Goal: Transaction & Acquisition: Book appointment/travel/reservation

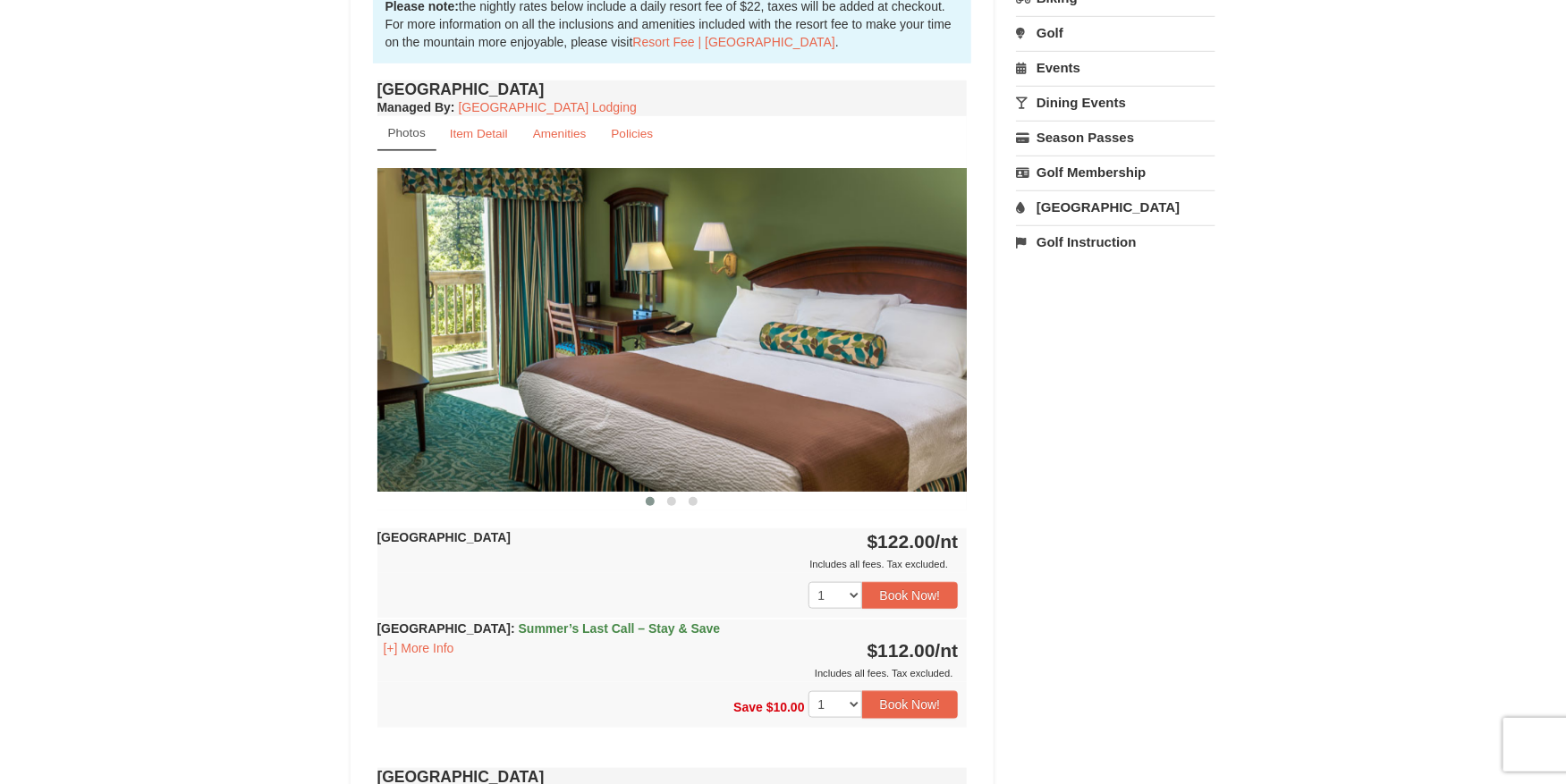
scroll to position [597, 0]
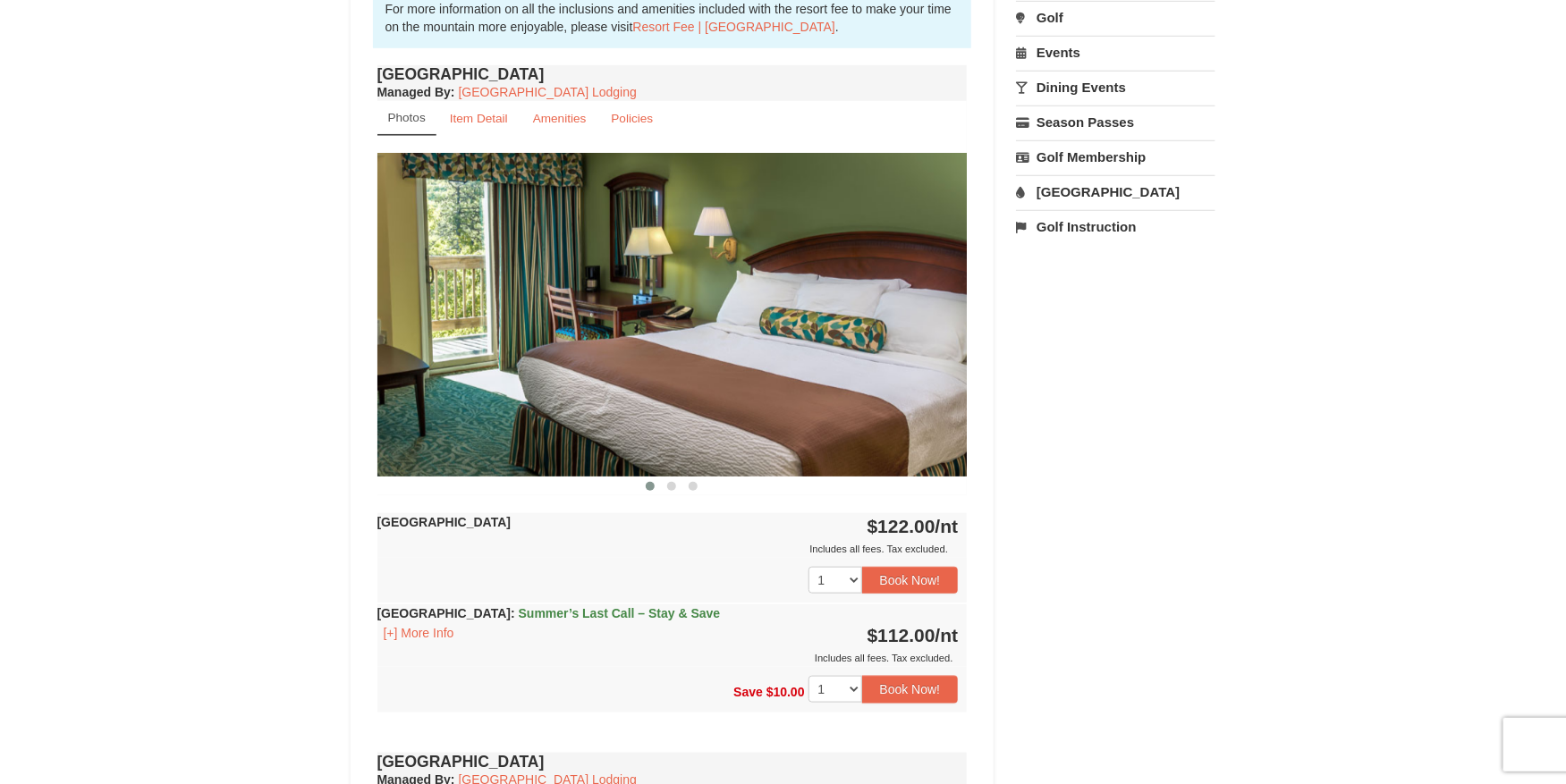
click at [1072, 584] on div "Book from $112! 1822 Resort Drive, Massanutten, VA Availability Amenities Polic…" at bounding box center [783, 667] width 866 height 2216
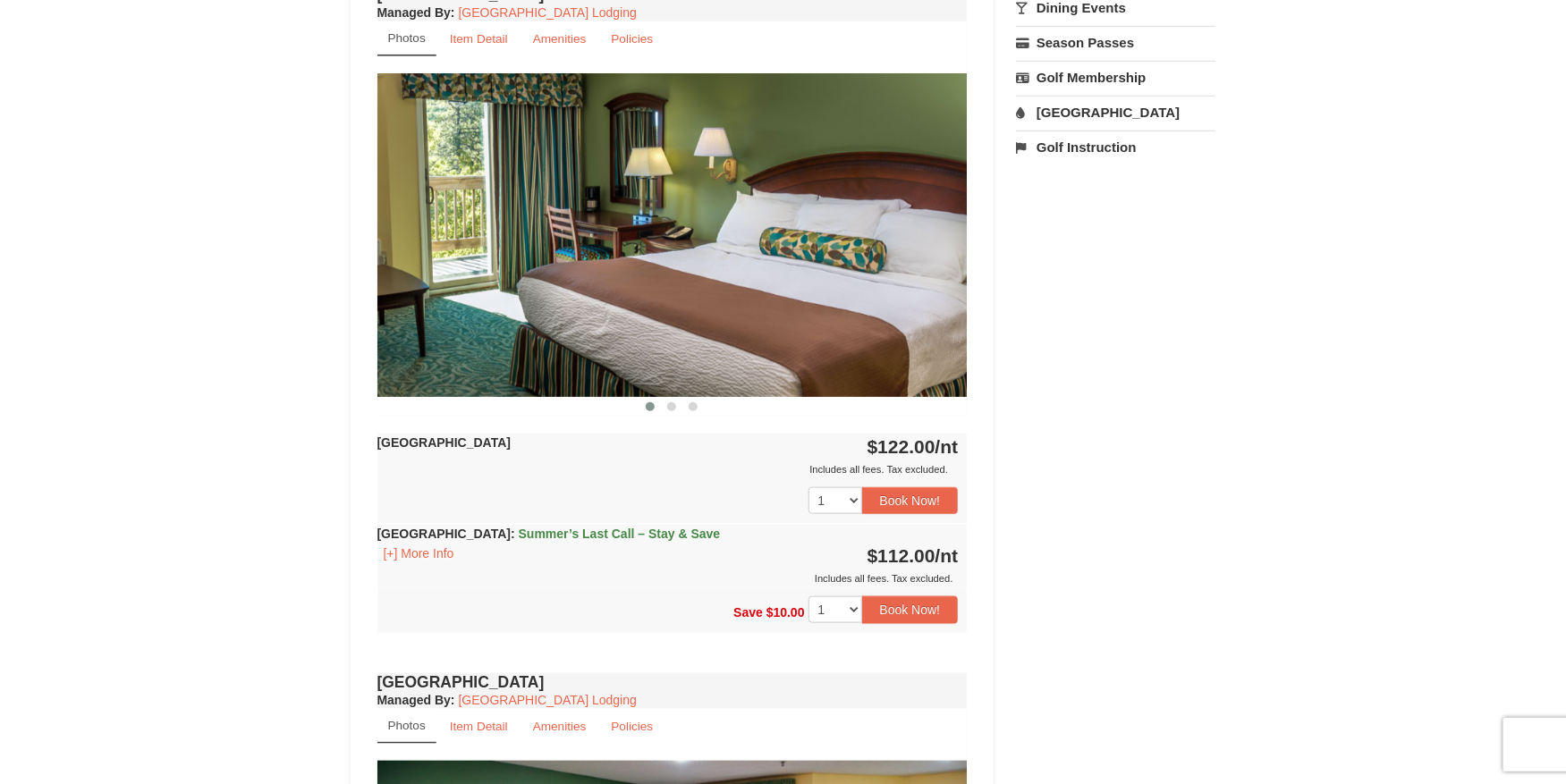
scroll to position [682, 0]
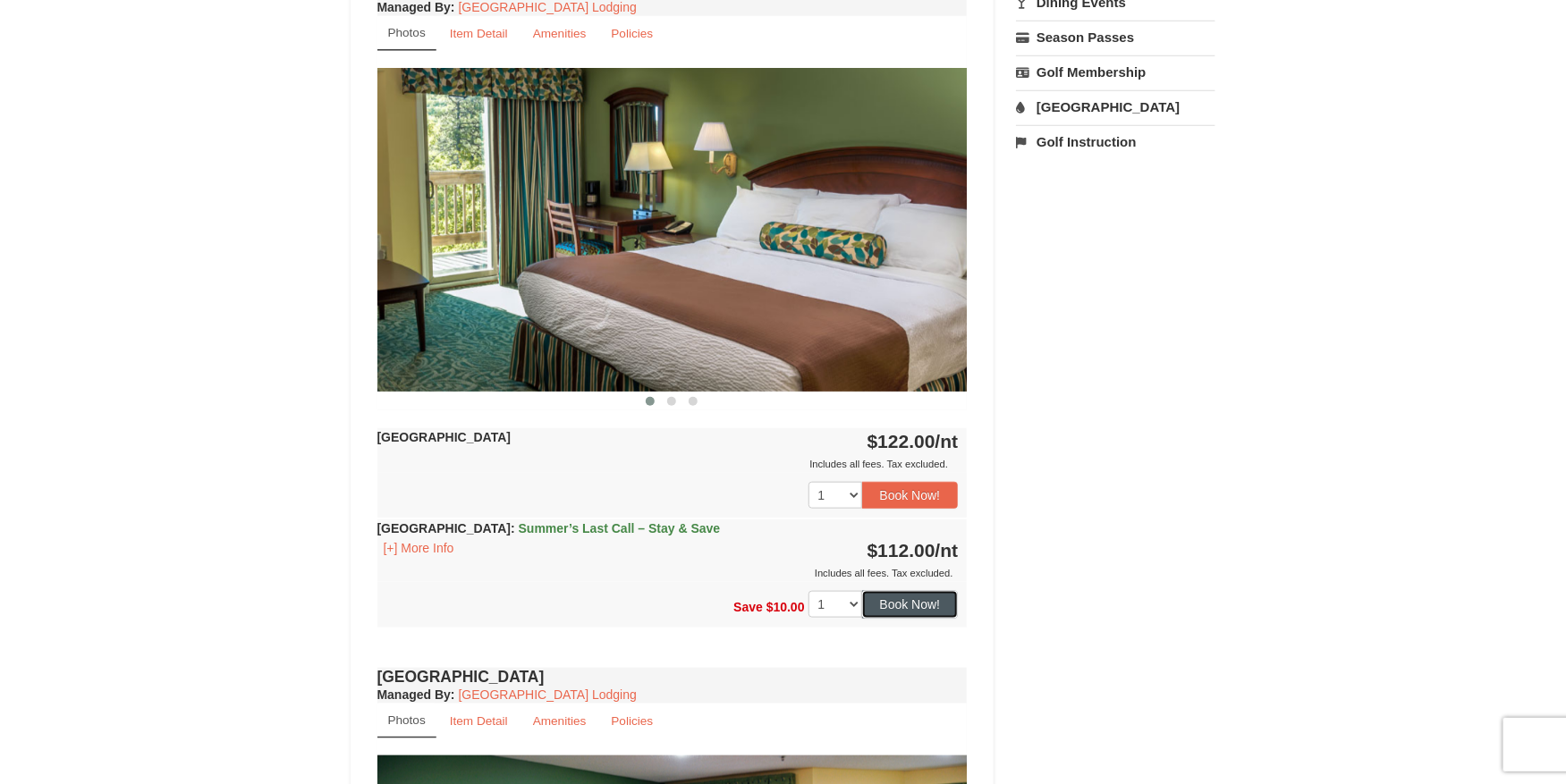
click at [911, 600] on button "Book Now!" at bounding box center [910, 604] width 96 height 27
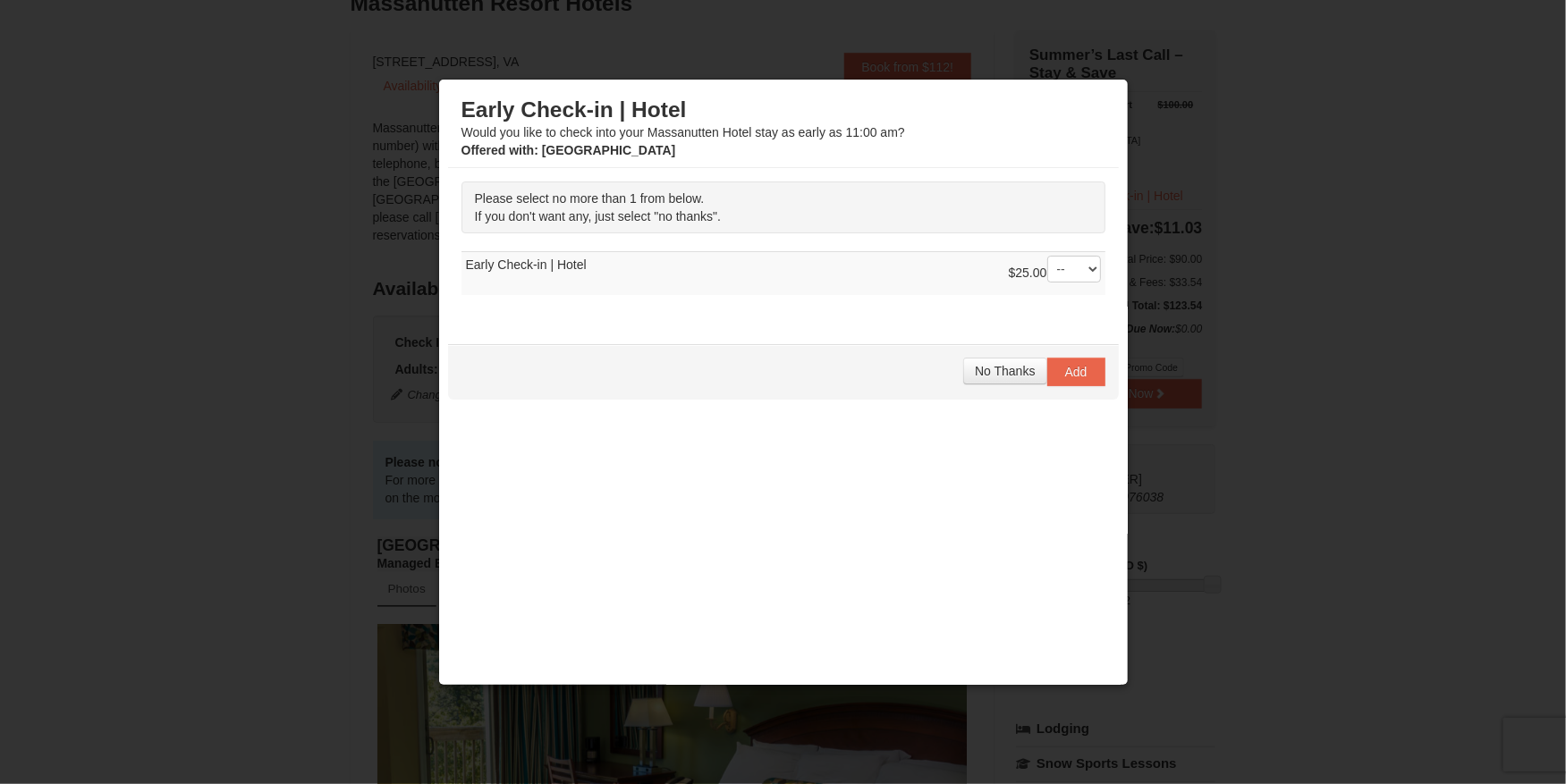
scroll to position [121, 0]
click at [1004, 369] on span "No Thanks" at bounding box center [1004, 370] width 60 height 14
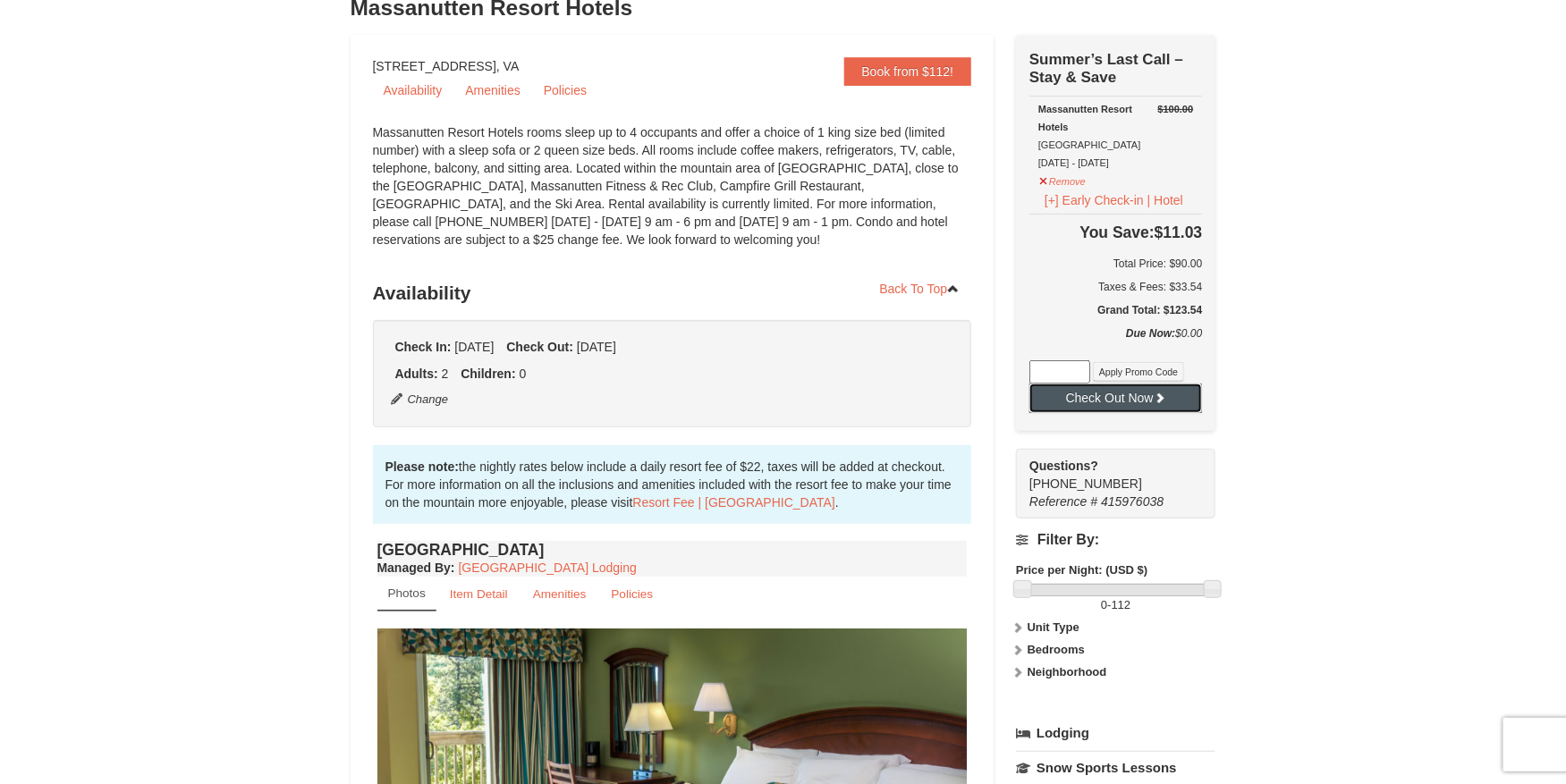
click at [1099, 404] on button "Check Out Now" at bounding box center [1115, 397] width 172 height 29
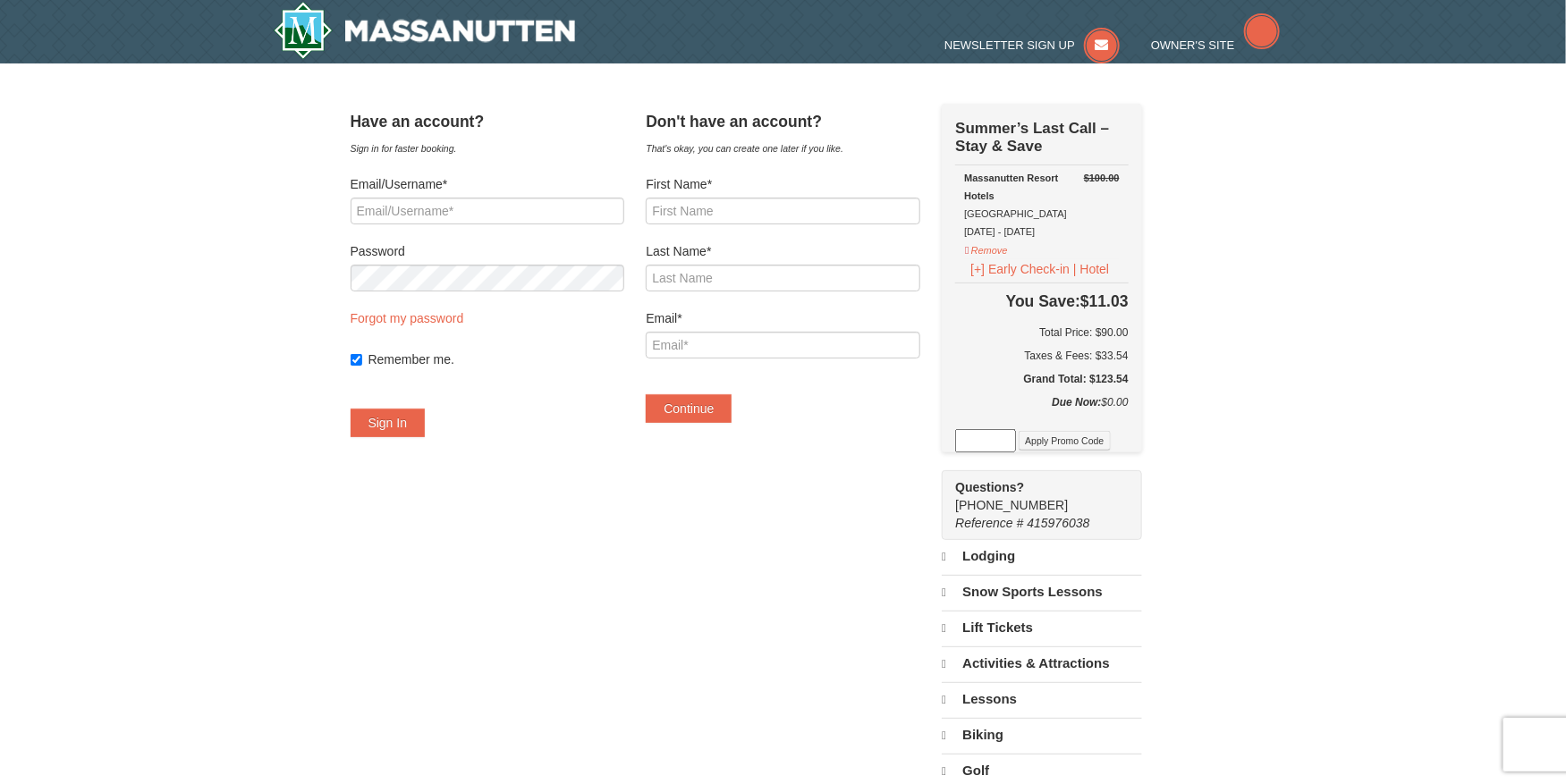
select select "9"
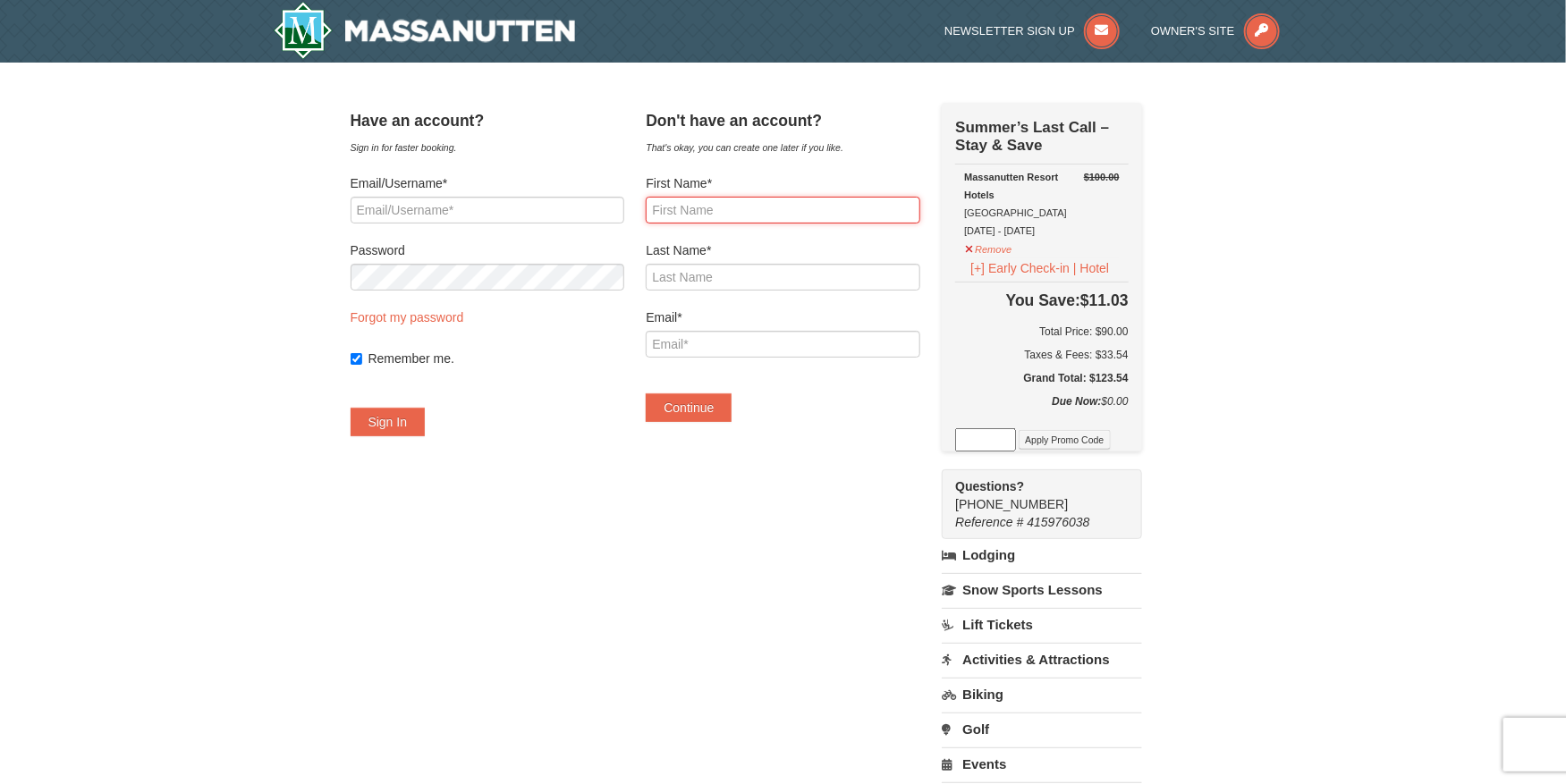
click at [738, 221] on input "First Name*" at bounding box center [782, 209] width 273 height 27
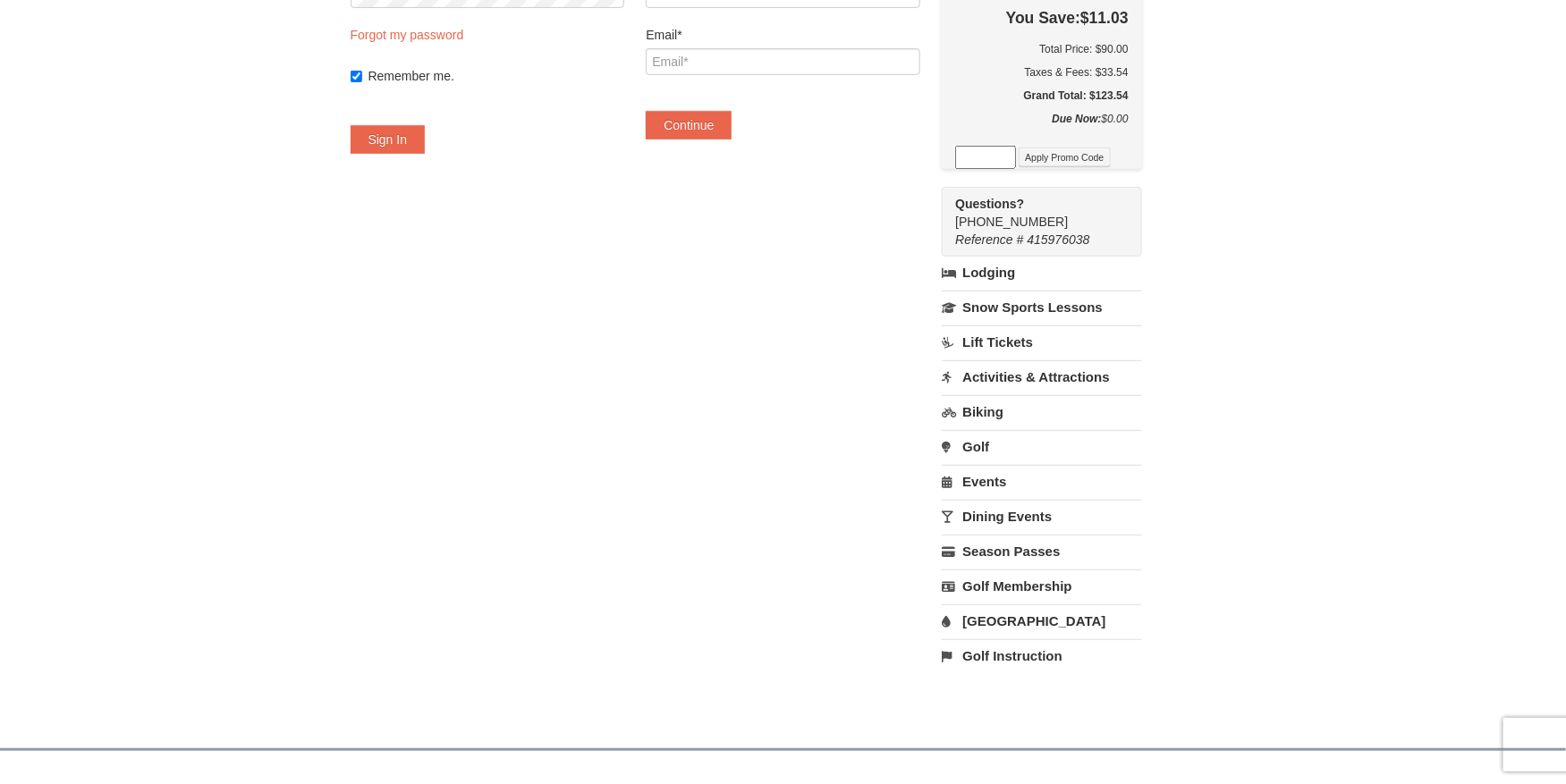
click at [836, 469] on div "Have an account? Sign in for faster booking. Email/Username* Password Forgot my…" at bounding box center [783, 255] width 866 height 869
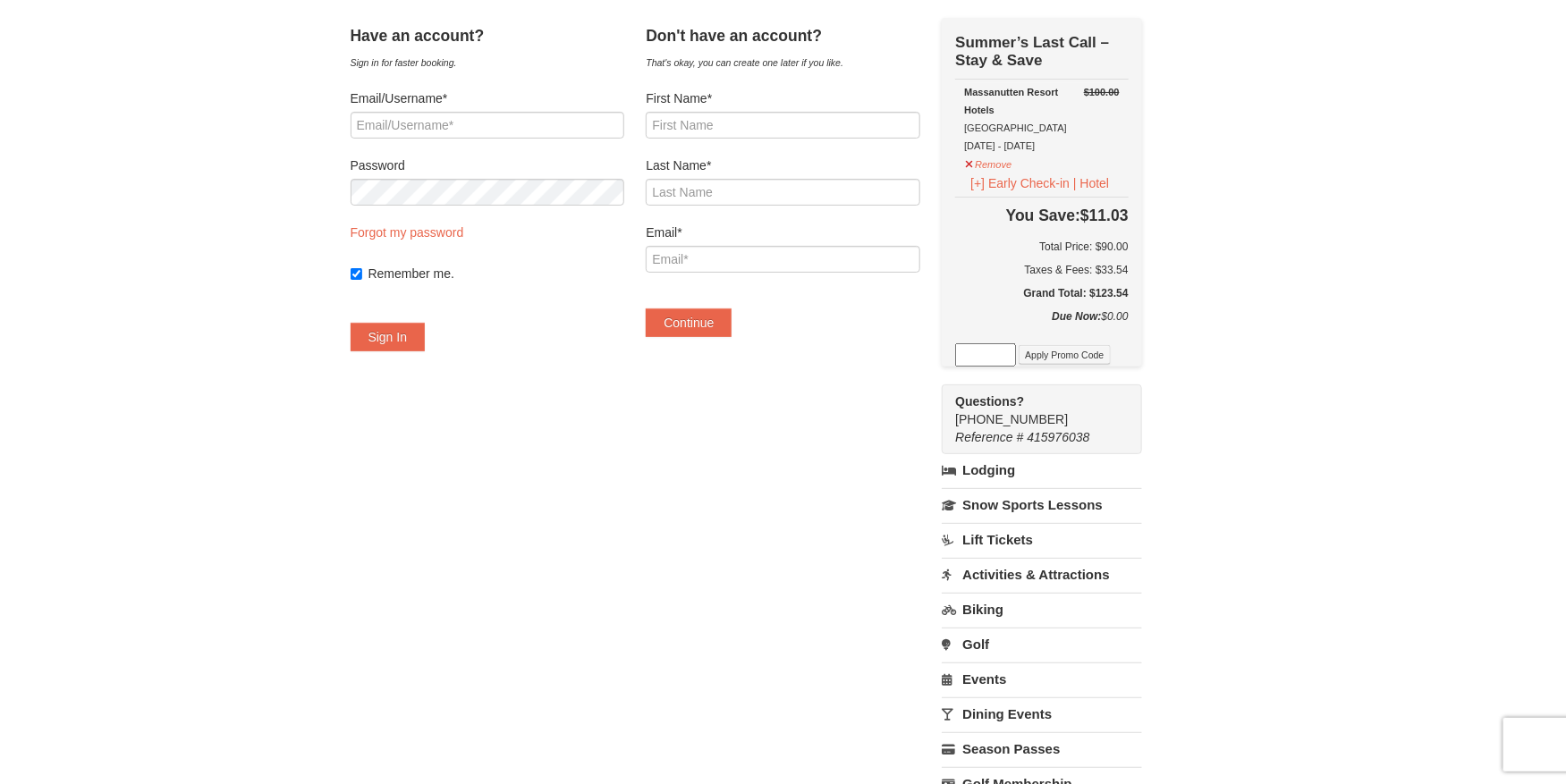
scroll to position [83, 0]
click at [1128, 293] on h5 "Grand Total: $123.54" at bounding box center [1041, 294] width 172 height 18
copy h5 "123.54"
click at [1128, 247] on h6 "Total Price: $90.00" at bounding box center [1041, 248] width 172 height 18
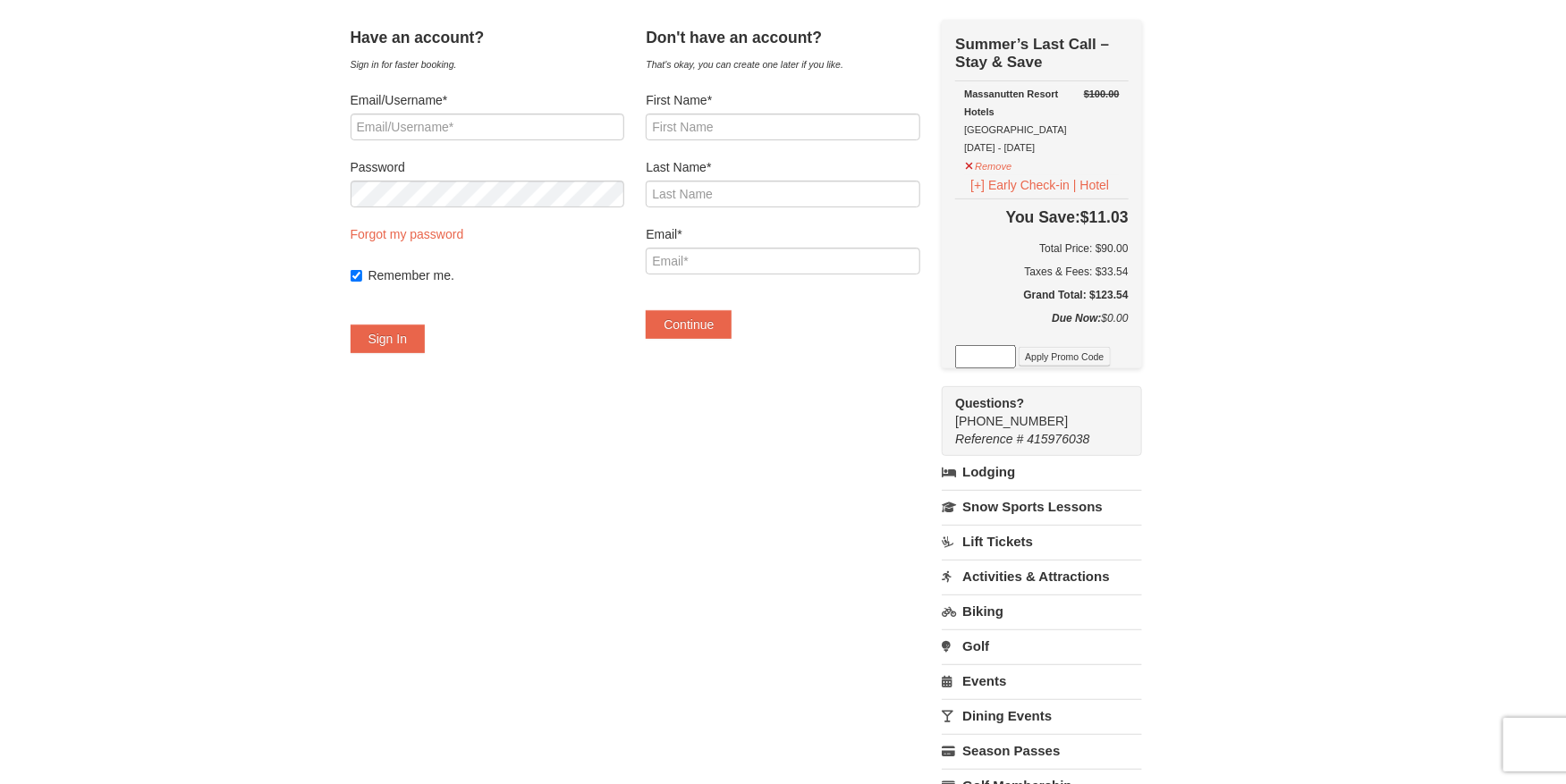
click at [1128, 247] on h6 "Total Price: $90.00" at bounding box center [1041, 248] width 172 height 18
copy h6 "90.00"
click at [1289, 484] on div "× Have an account? Sign in for faster booking. Email/Username* Password Forgot …" at bounding box center [783, 454] width 1566 height 950
click at [1255, 430] on div "× Have an account? Sign in for faster booking. Email/Username* Password Forgot …" at bounding box center [783, 454] width 1566 height 950
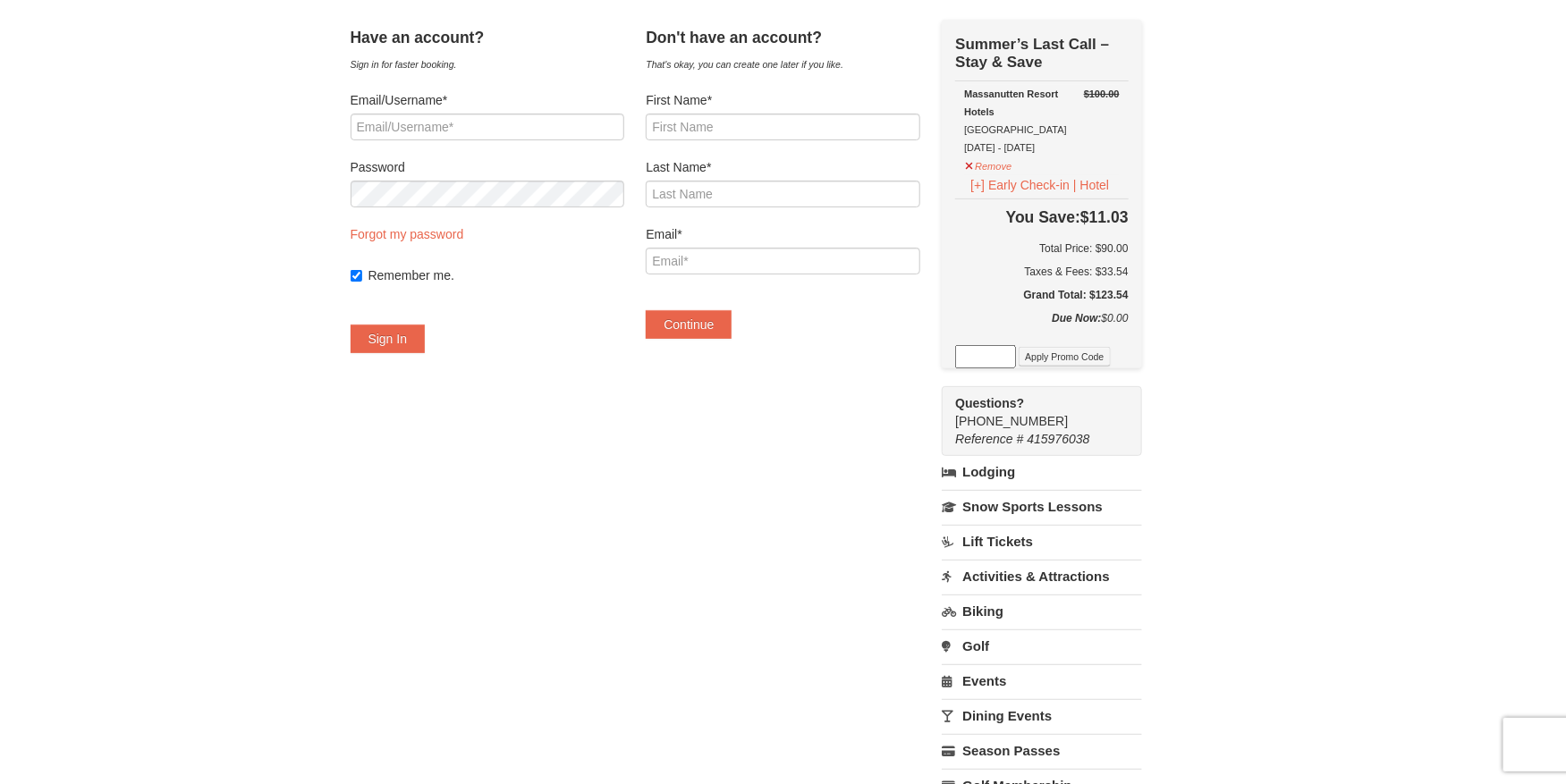
click at [1255, 430] on div "× Have an account? Sign in for faster booking. Email/Username* Password Forgot …" at bounding box center [783, 454] width 1566 height 950
click at [1255, 431] on div "× Have an account? Sign in for faster booking. Email/Username* Password Forgot …" at bounding box center [783, 454] width 1566 height 950
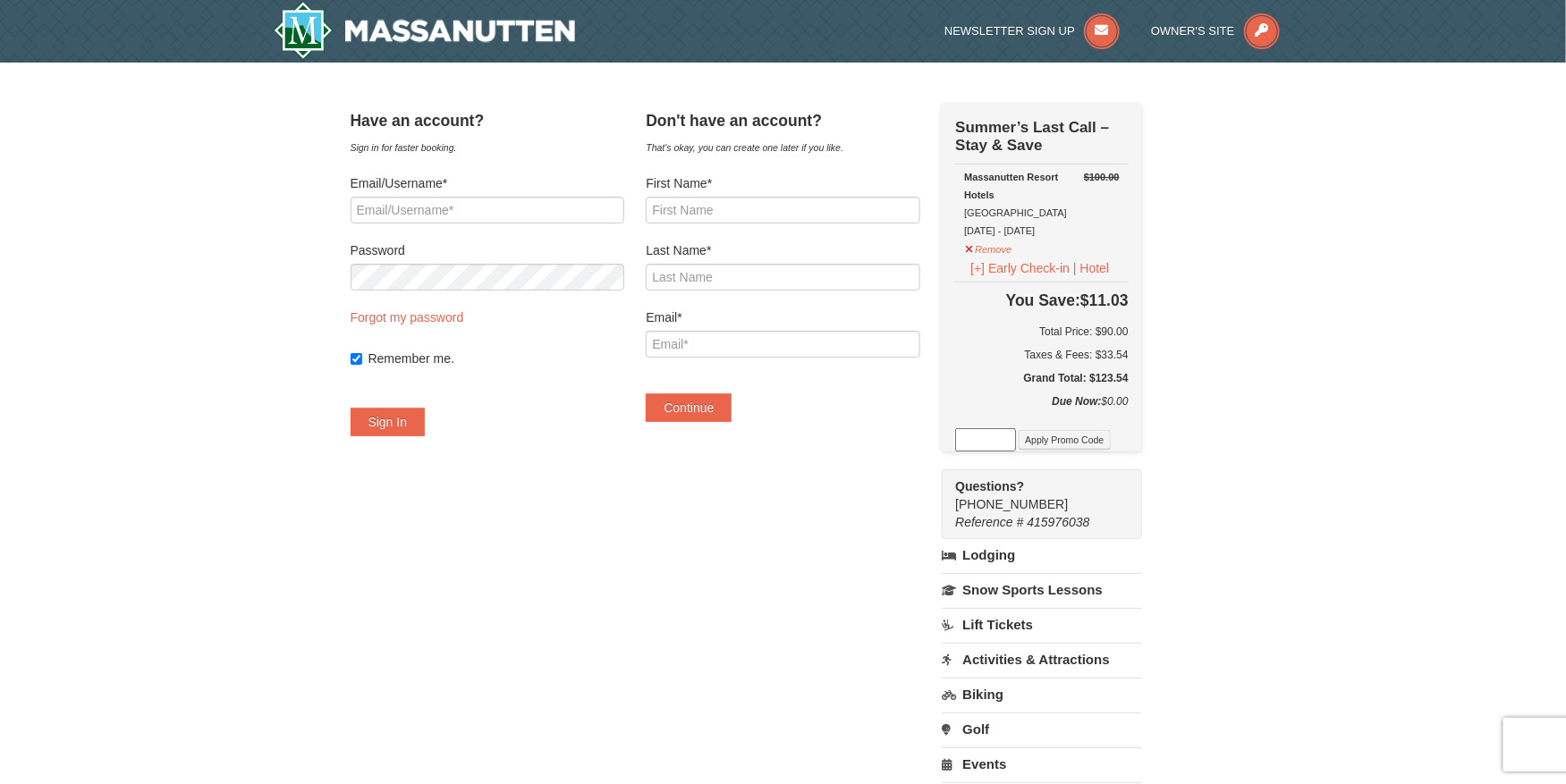
click at [1255, 431] on div "× Have an account? Sign in for faster booking. Email/Username* Password Forgot …" at bounding box center [783, 538] width 1566 height 950
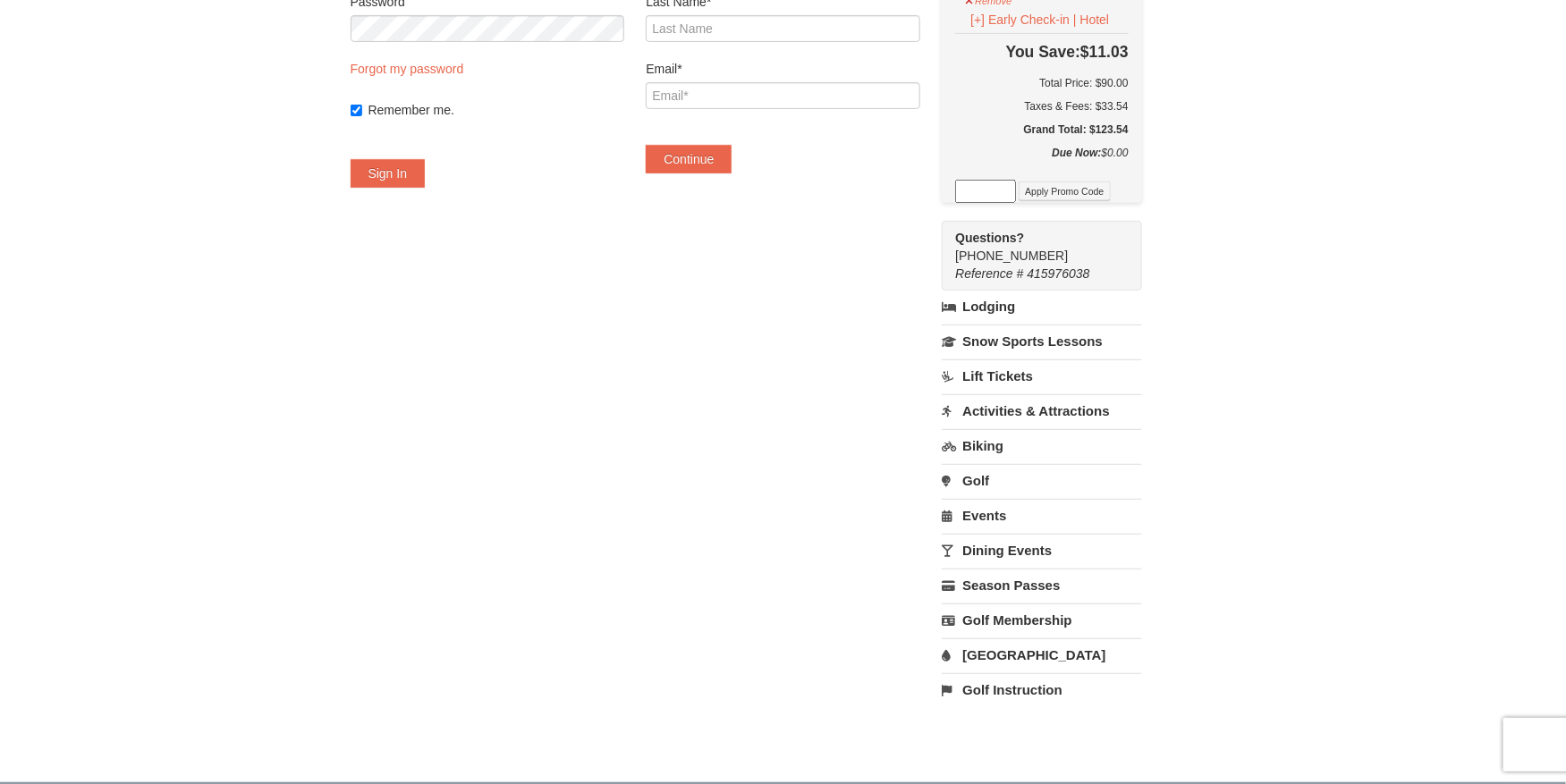
scroll to position [251, 0]
click at [1317, 495] on div "× Have an account? Sign in for faster booking. Email/Username* Password Forgot …" at bounding box center [783, 286] width 1566 height 950
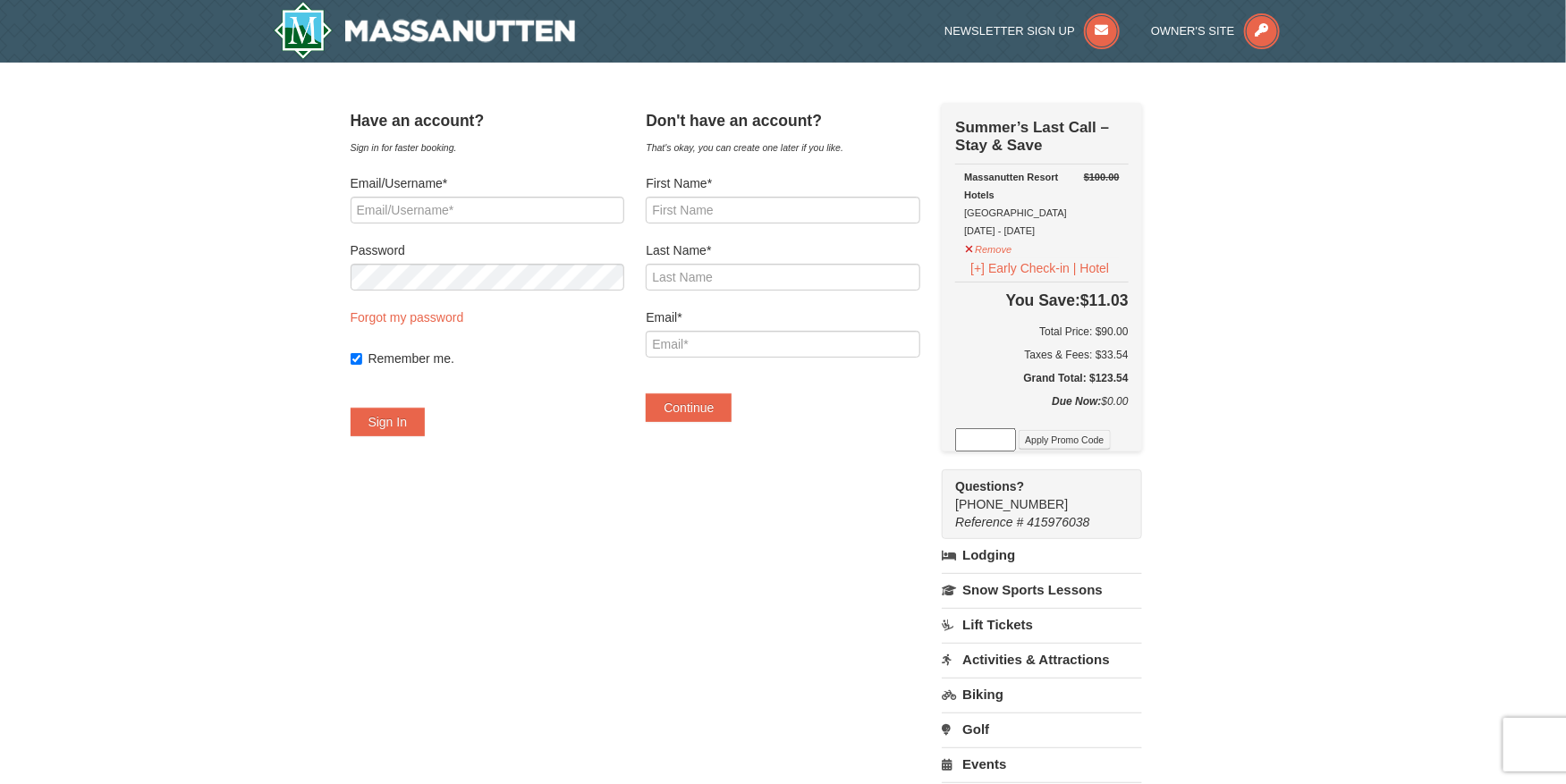
click at [1317, 495] on div "× Have an account? Sign in for faster booking. Email/Username* Password Forgot …" at bounding box center [783, 538] width 1566 height 950
click at [1222, 489] on div "× Have an account? Sign in for faster booking. Email/Username* Password Forgot …" at bounding box center [783, 538] width 901 height 915
